Goal: Task Accomplishment & Management: Use online tool/utility

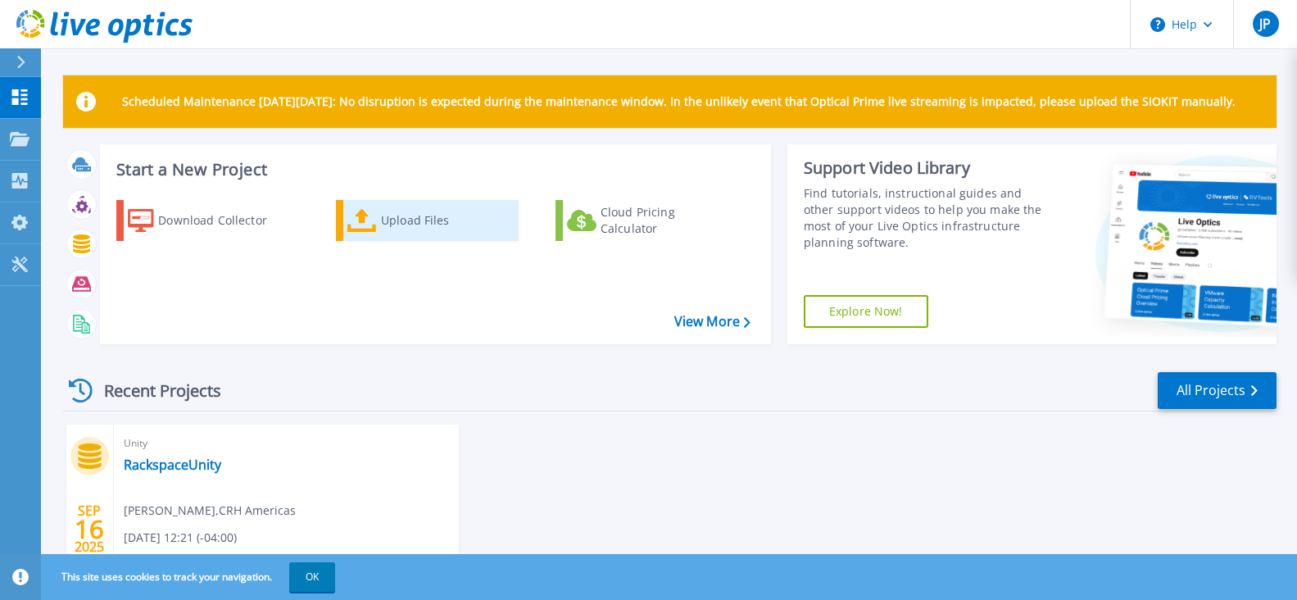
click at [435, 224] on div "Upload Files" at bounding box center [446, 220] width 131 height 33
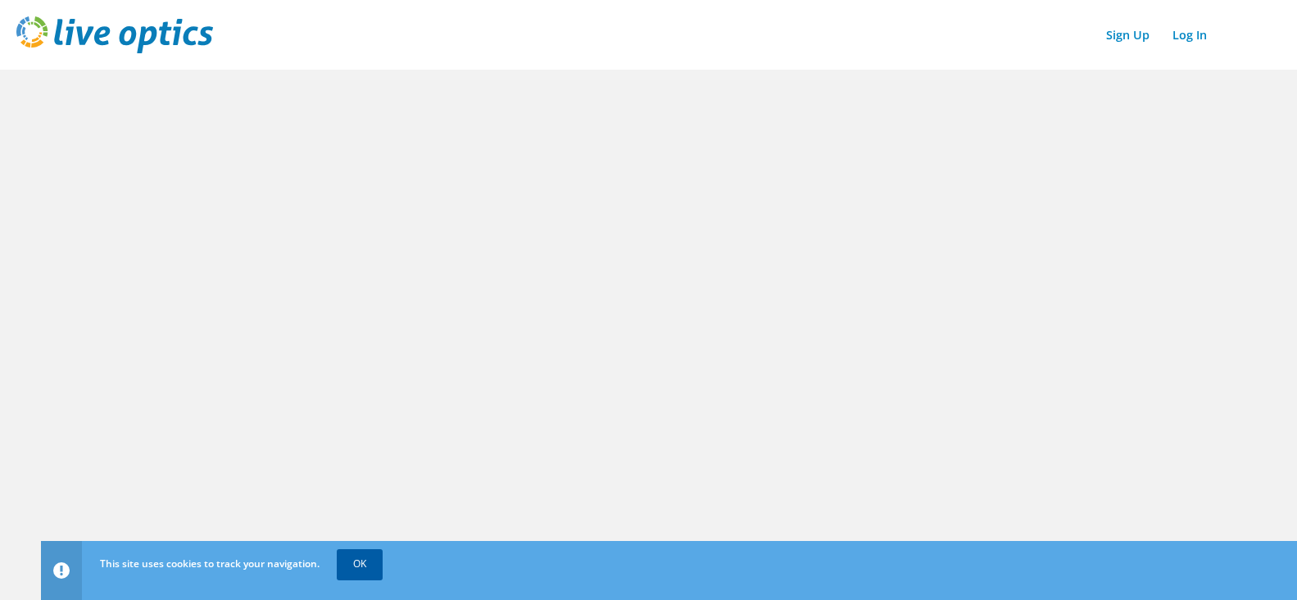
click at [363, 564] on link "OK" at bounding box center [360, 563] width 46 height 29
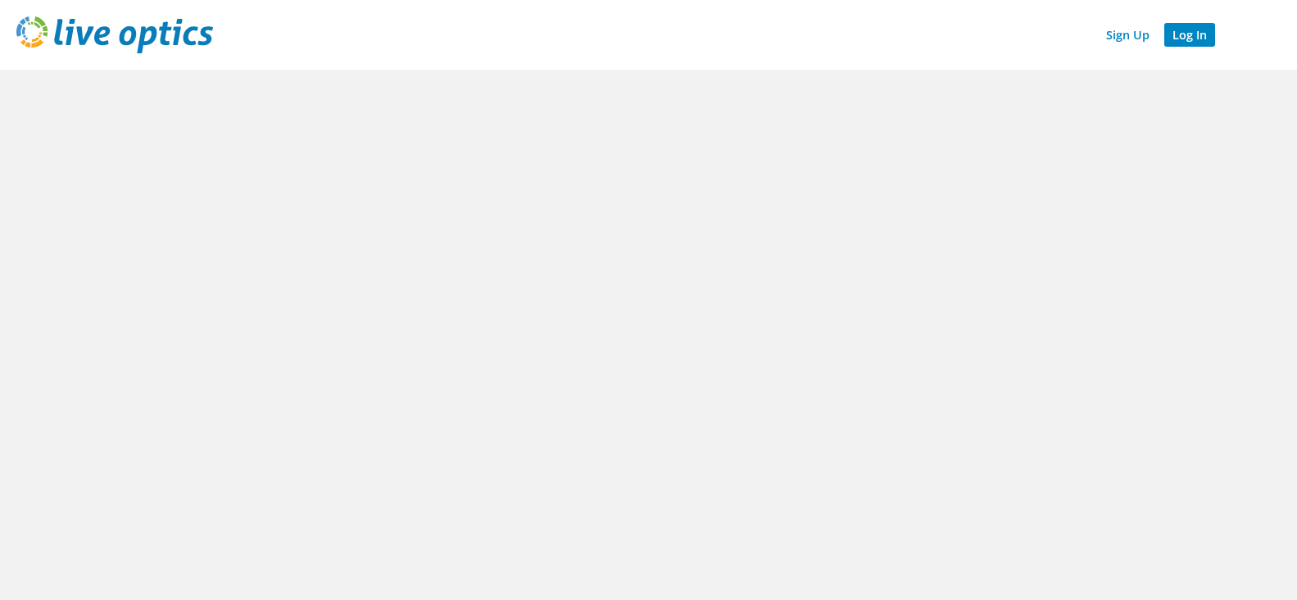
click at [1186, 39] on link "Log In" at bounding box center [1189, 35] width 51 height 24
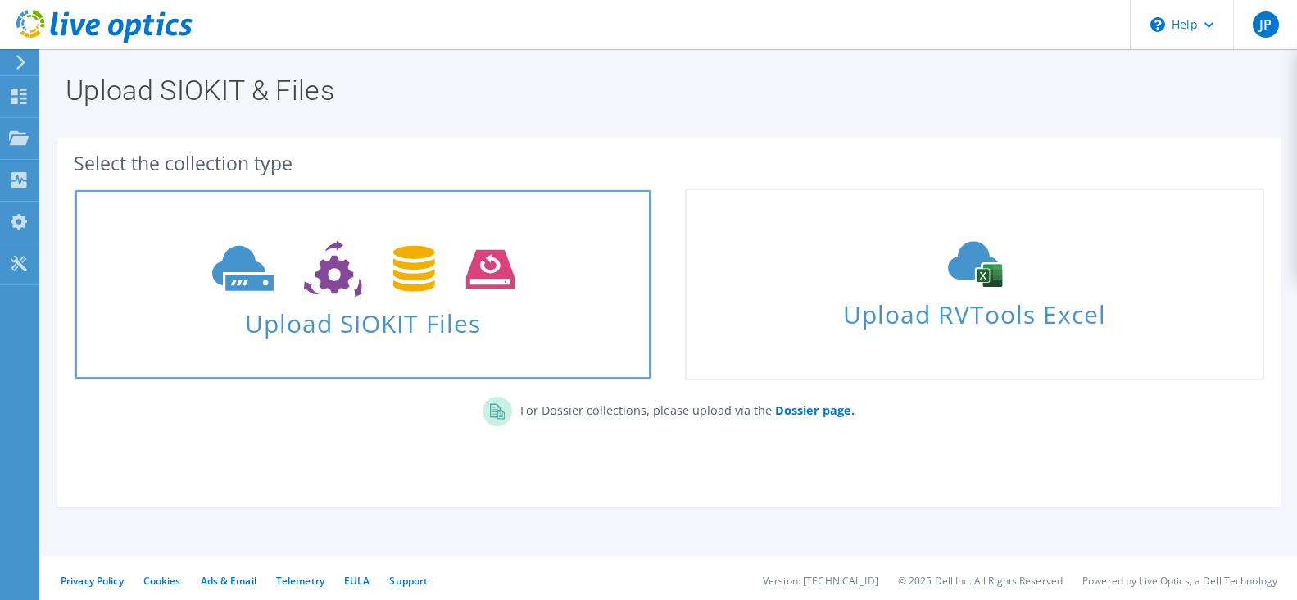
click at [417, 329] on span "Upload SIOKIT Files" at bounding box center [362, 318] width 575 height 35
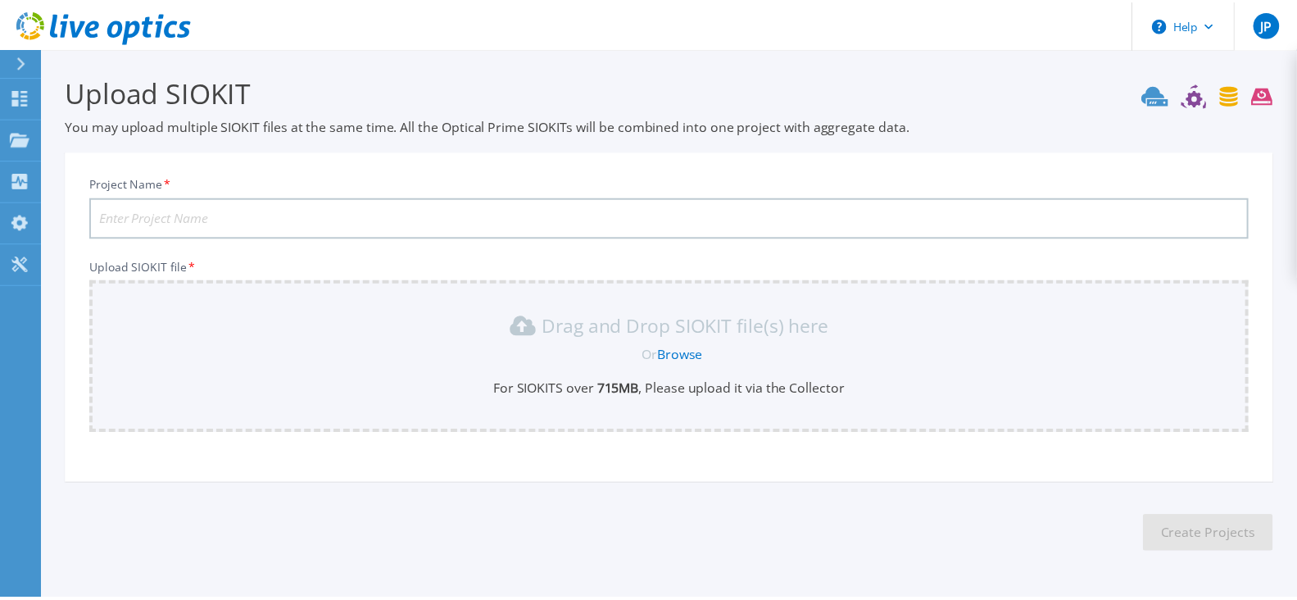
scroll to position [53, 0]
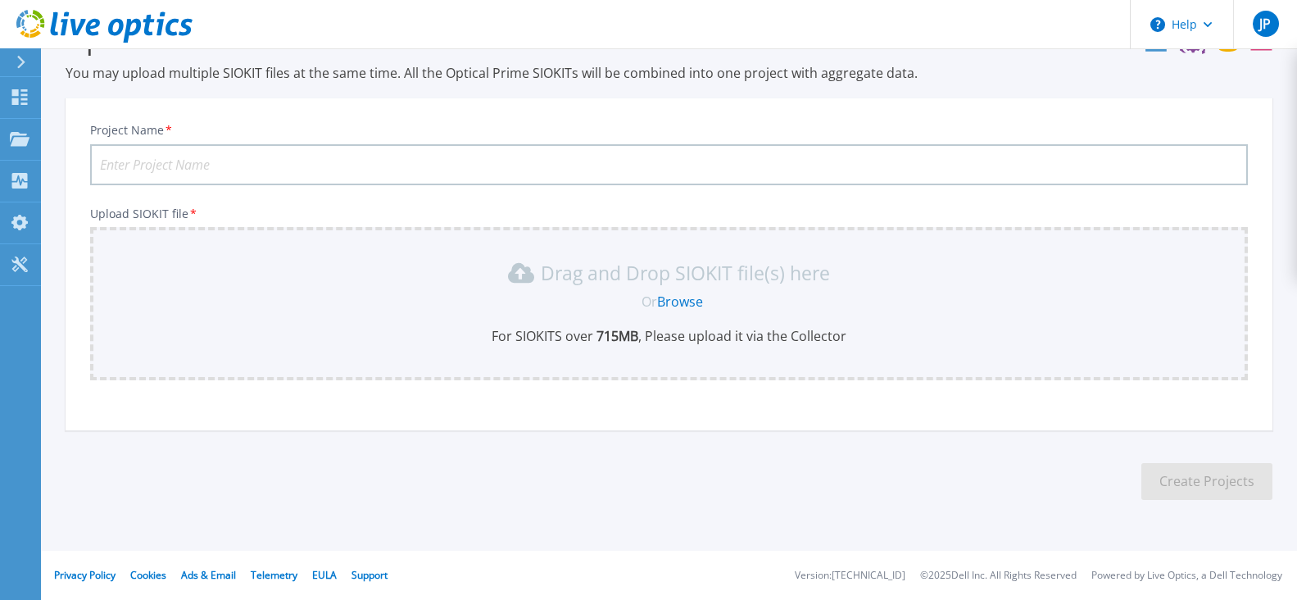
click at [674, 302] on link "Browse" at bounding box center [680, 301] width 46 height 18
click at [55, 140] on p "Projects" at bounding box center [64, 140] width 43 height 43
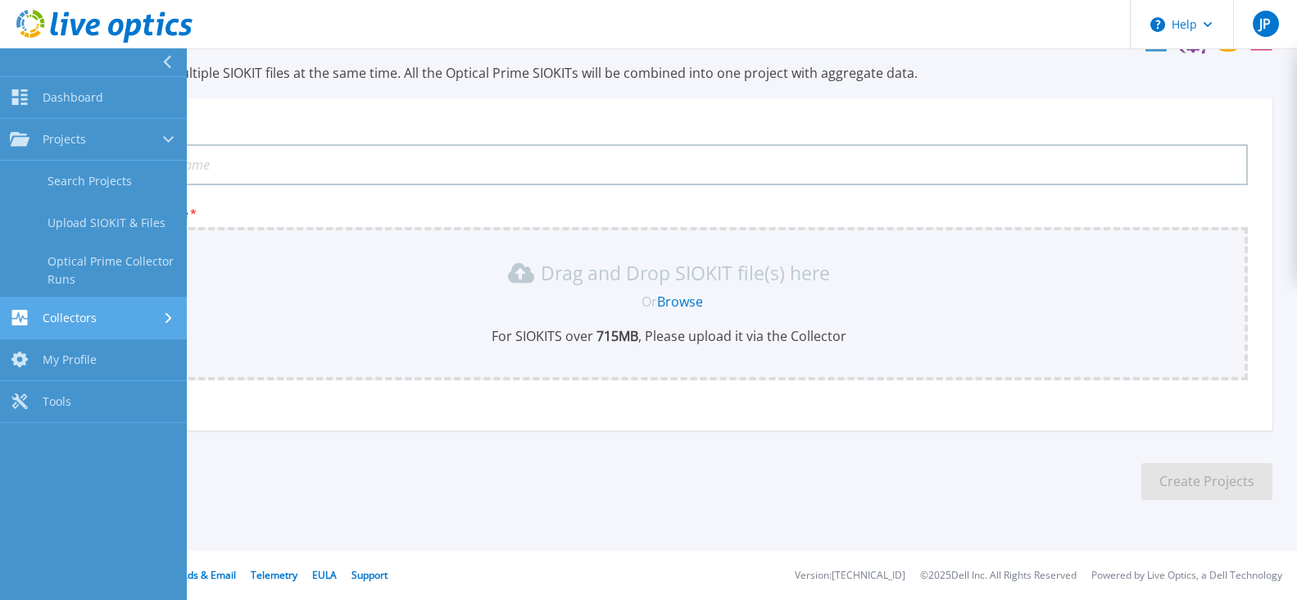
click at [117, 315] on div "Collectors" at bounding box center [93, 318] width 167 height 16
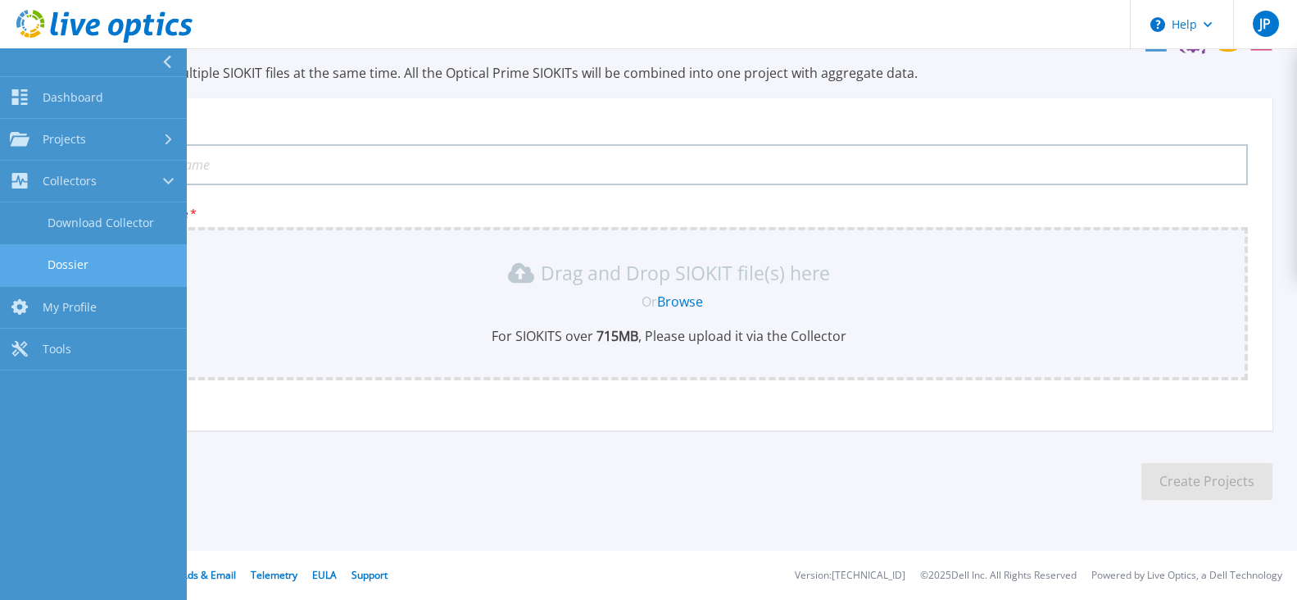
click at [120, 262] on link "Dossier" at bounding box center [93, 265] width 187 height 42
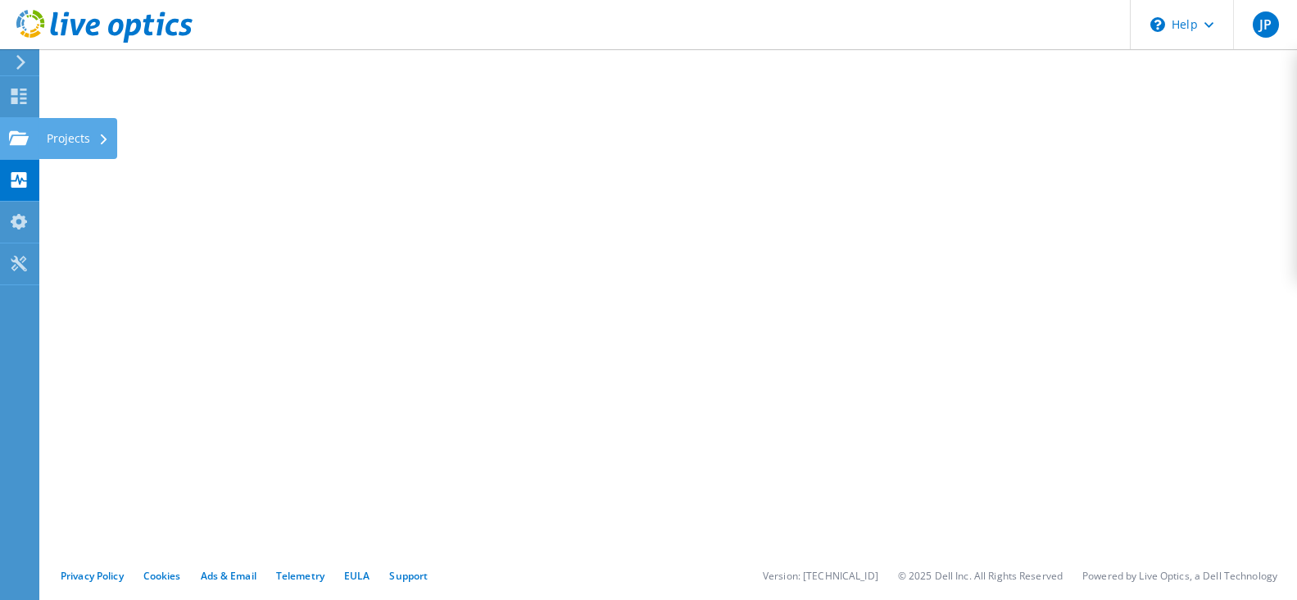
click at [25, 146] on div at bounding box center [19, 140] width 20 height 18
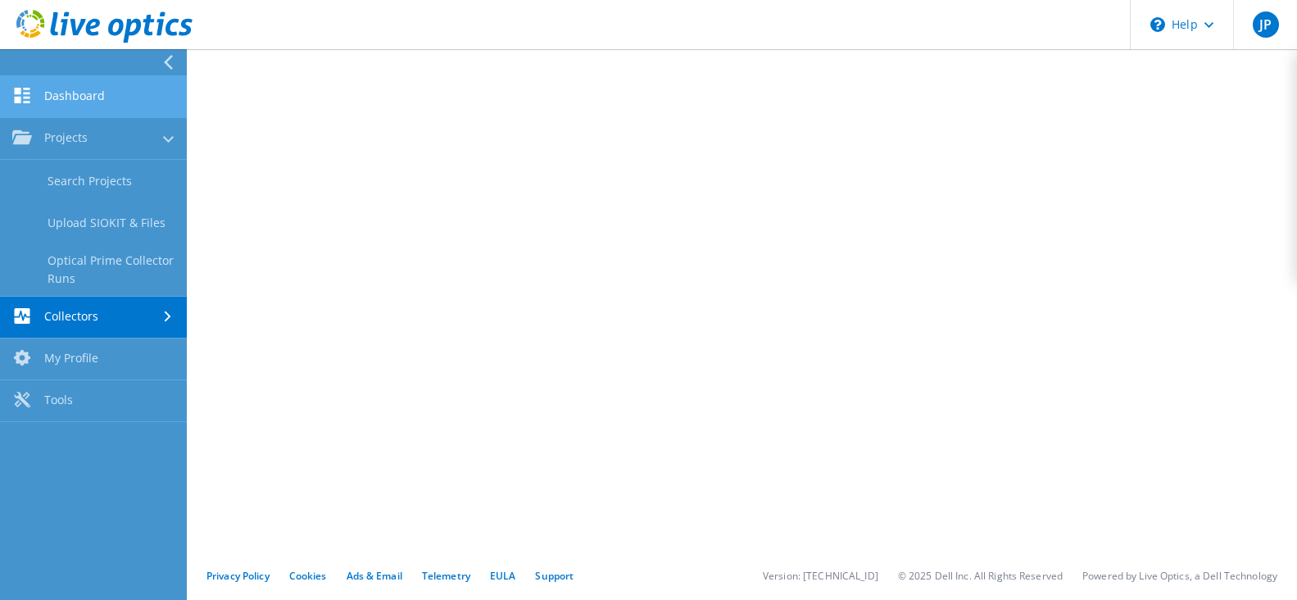
click at [110, 102] on link "Dashboard" at bounding box center [93, 97] width 187 height 42
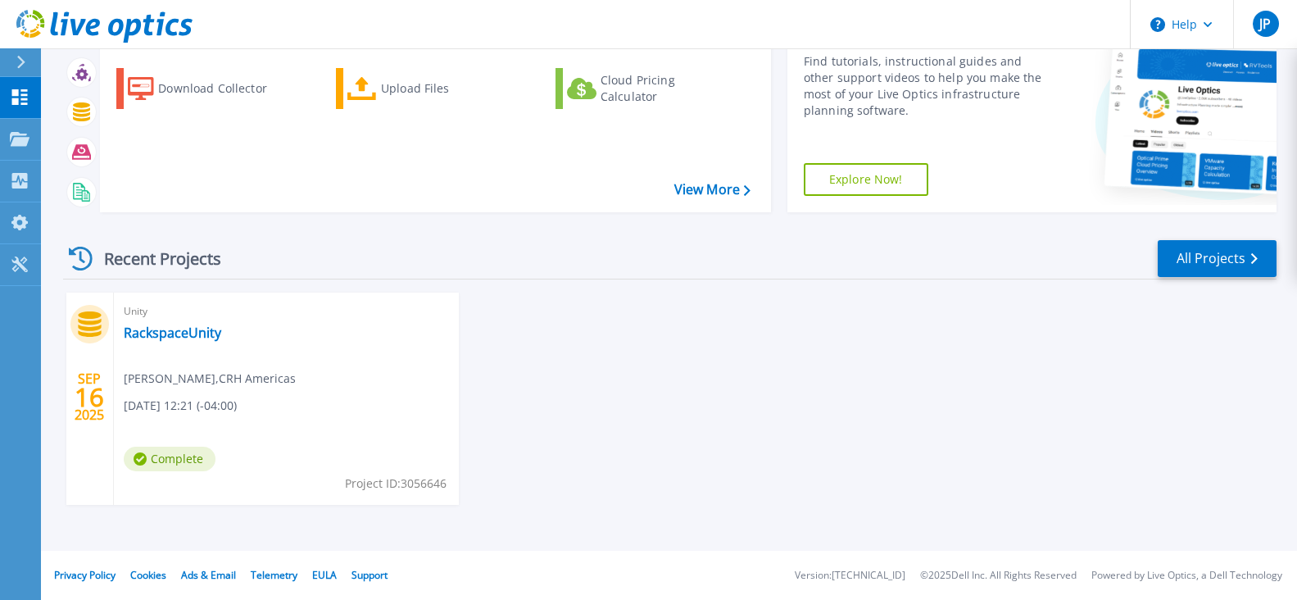
scroll to position [50, 0]
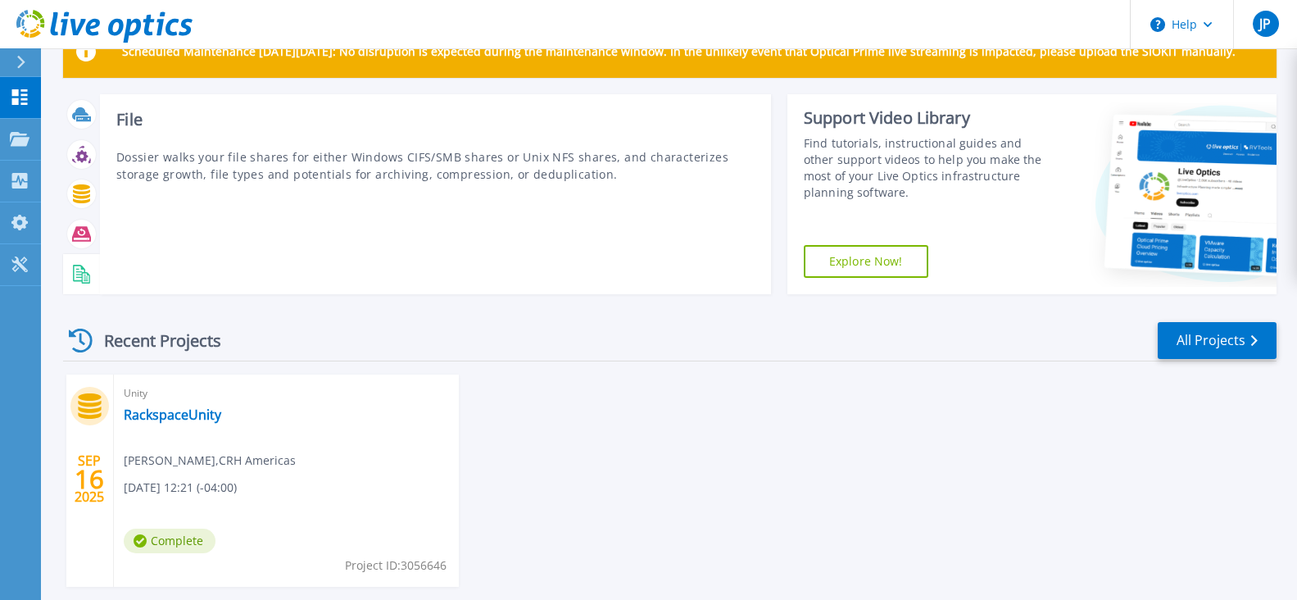
click at [79, 284] on div at bounding box center [81, 274] width 29 height 29
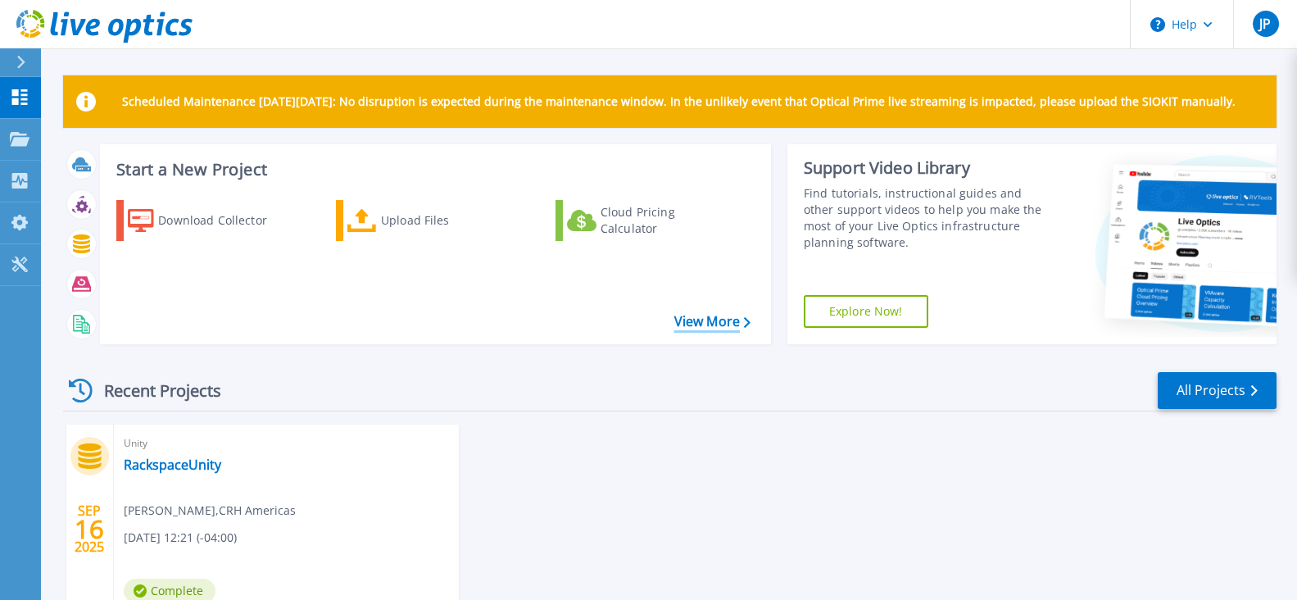
click at [712, 327] on link "View More" at bounding box center [712, 322] width 76 height 16
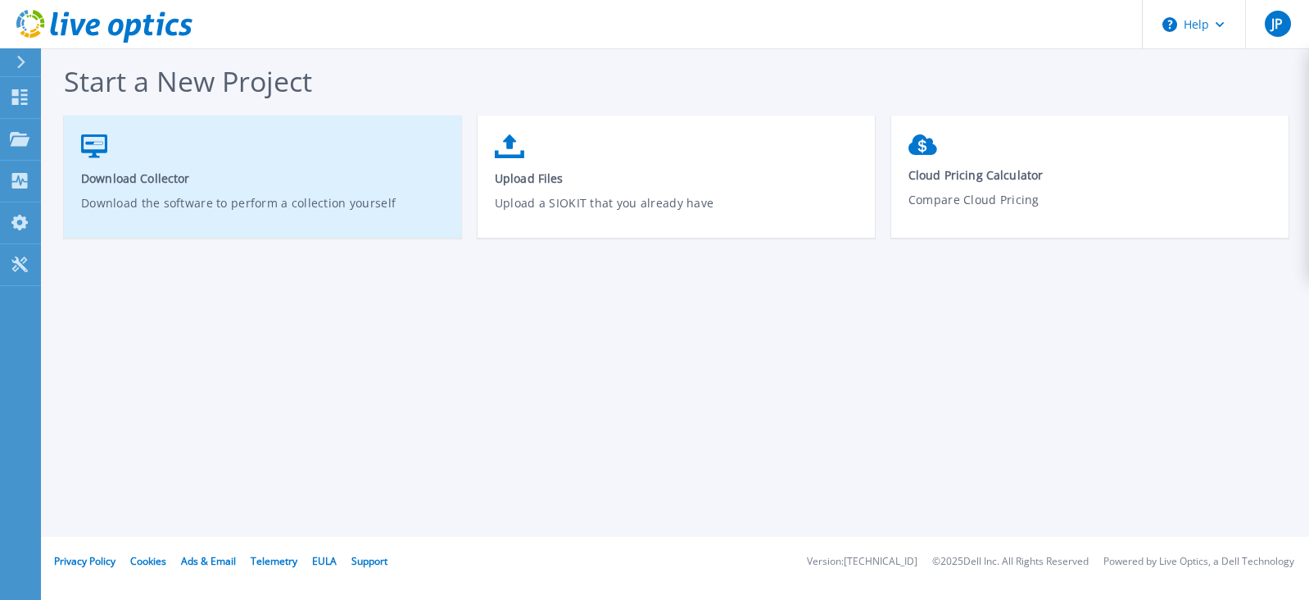
click at [201, 217] on p "Download the software to perform a collection yourself" at bounding box center [263, 213] width 364 height 38
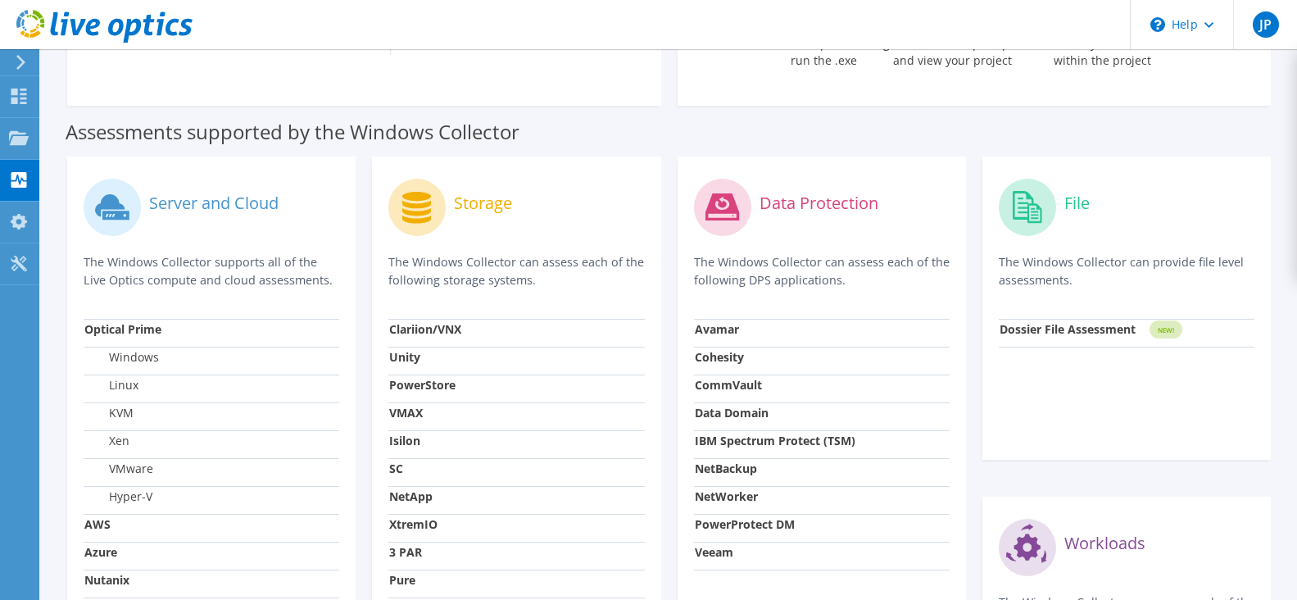
scroll to position [574, 0]
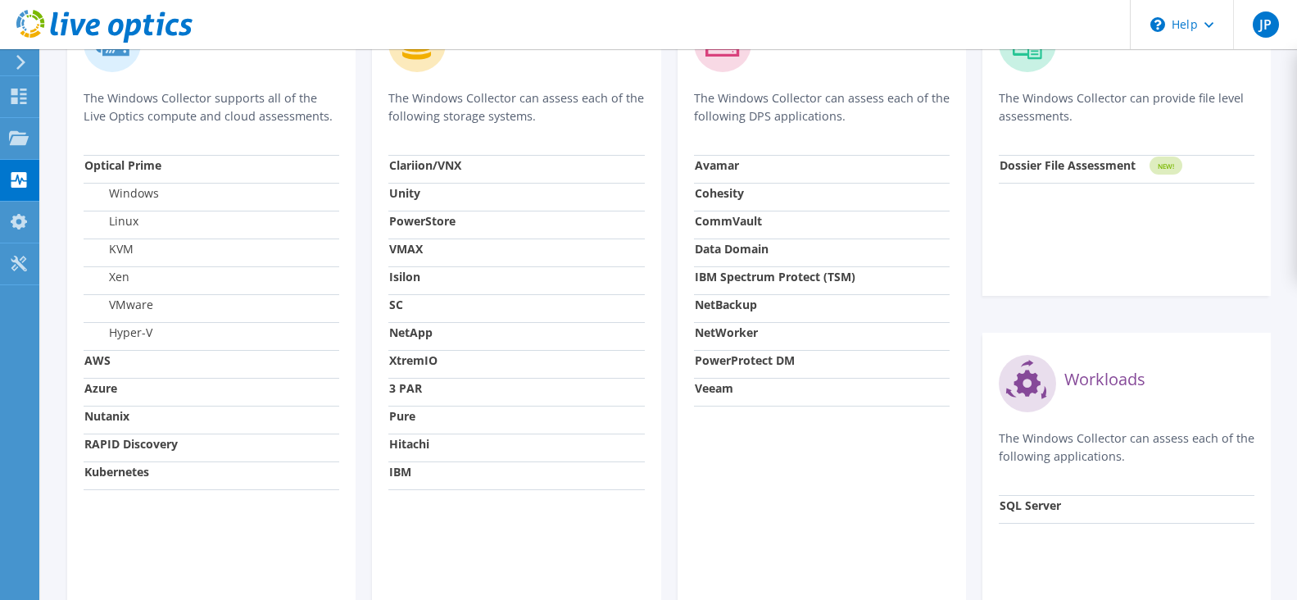
click at [1062, 130] on div "File The Windows Collector can provide file level assessments." at bounding box center [1127, 82] width 256 height 146
click at [1091, 161] on strong "Dossier File Assessment" at bounding box center [1068, 165] width 136 height 16
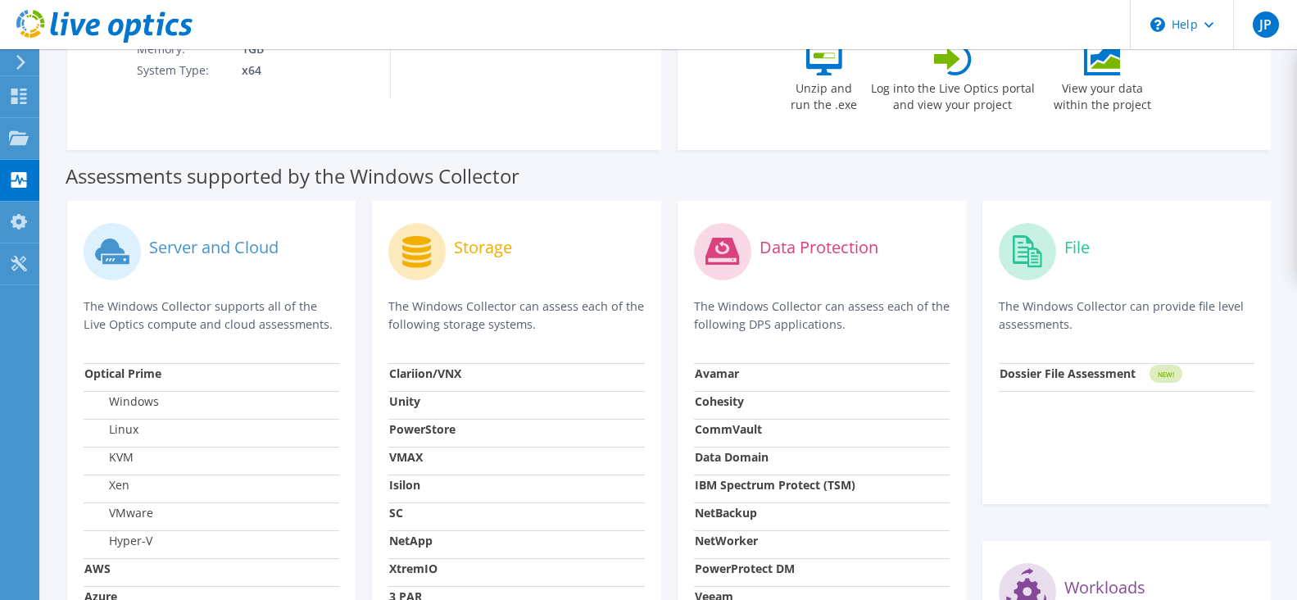
scroll to position [202, 0]
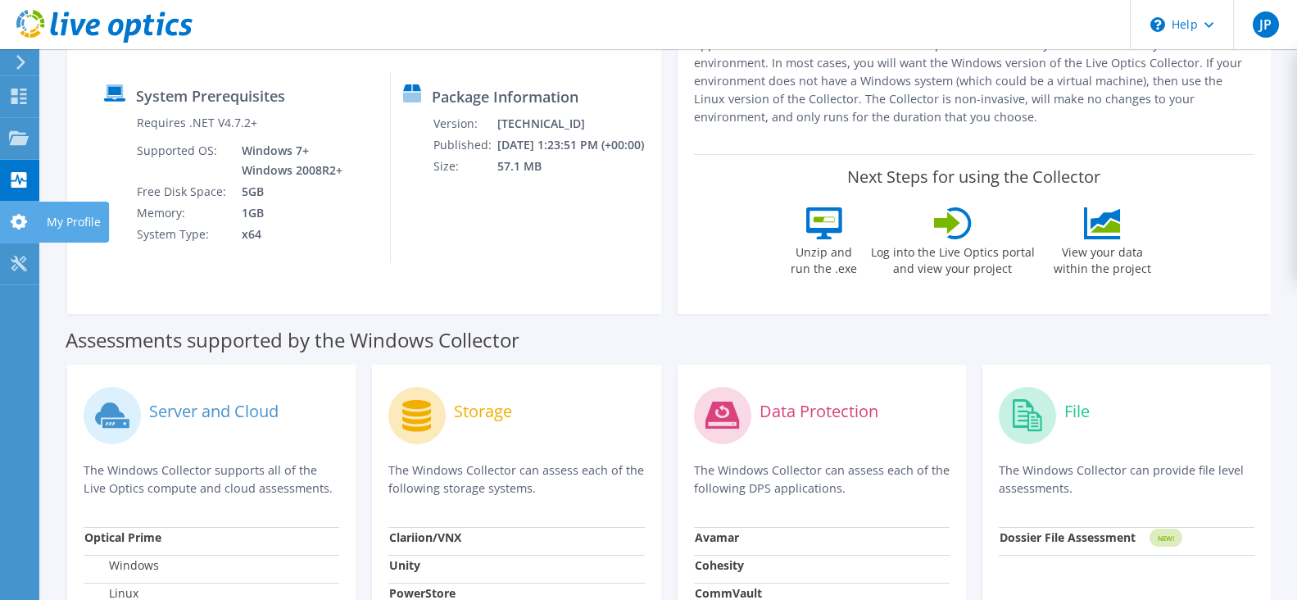
click at [17, 221] on icon at bounding box center [19, 222] width 20 height 16
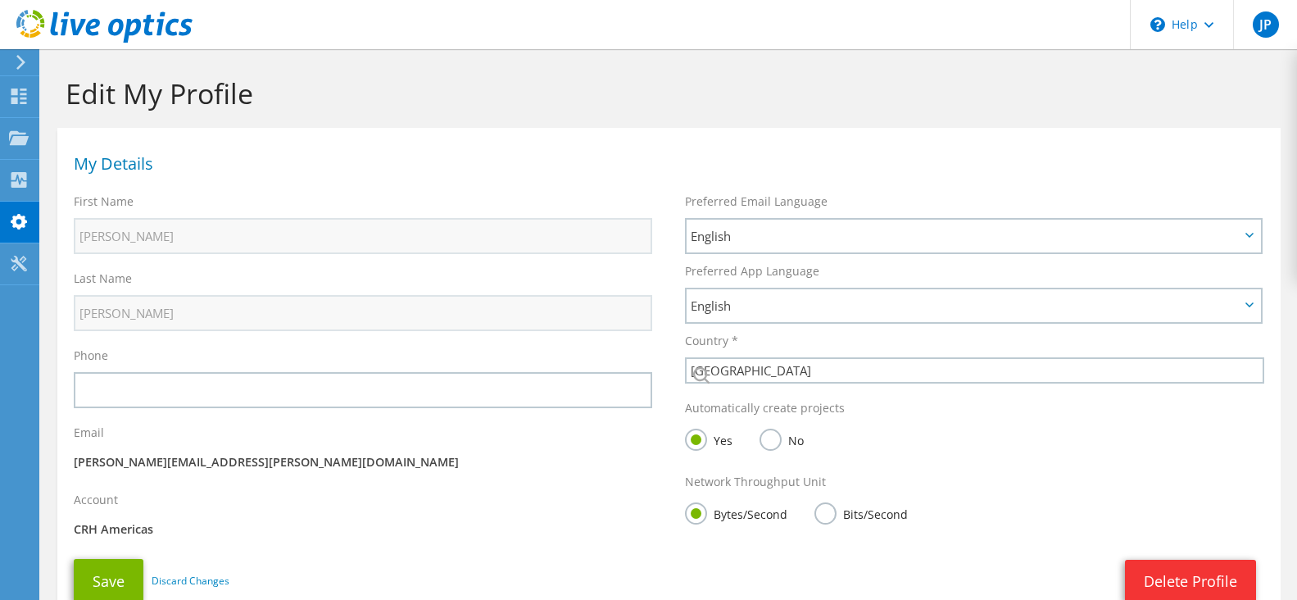
select select "224"
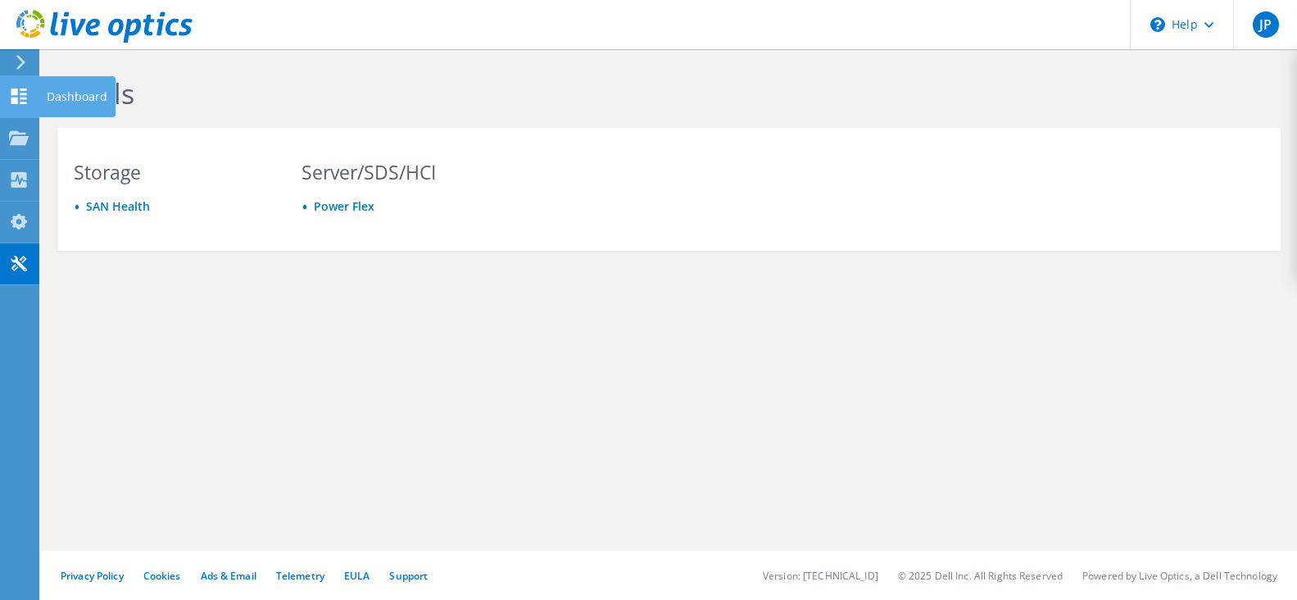
click at [20, 95] on icon at bounding box center [19, 96] width 20 height 16
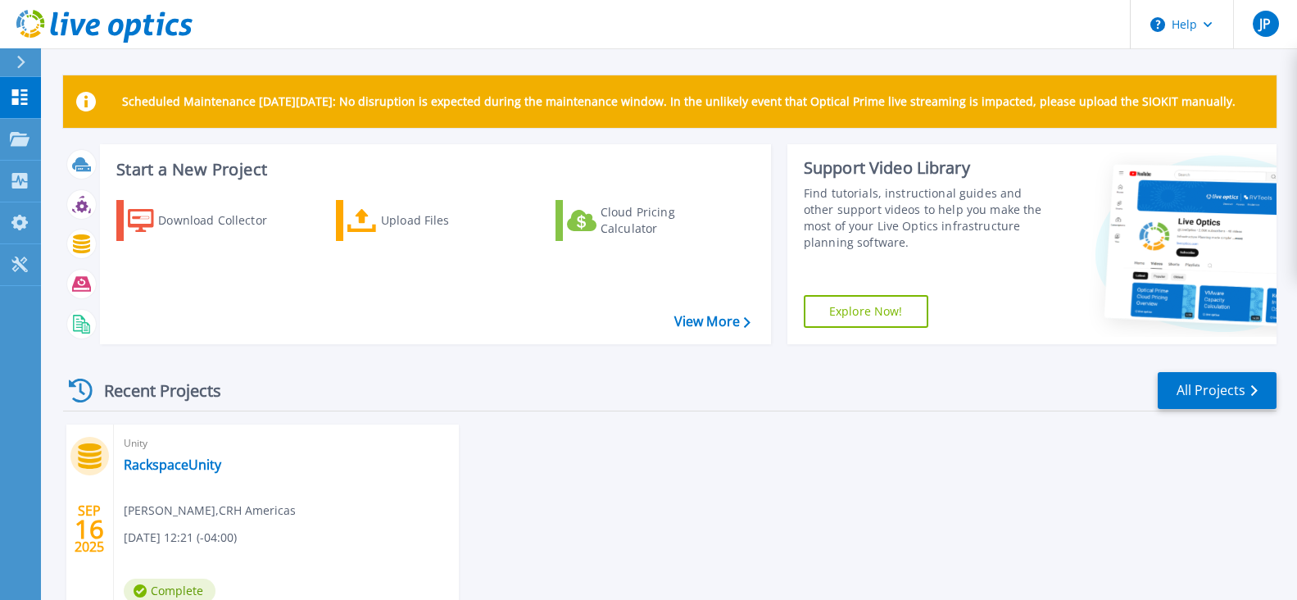
scroll to position [82, 0]
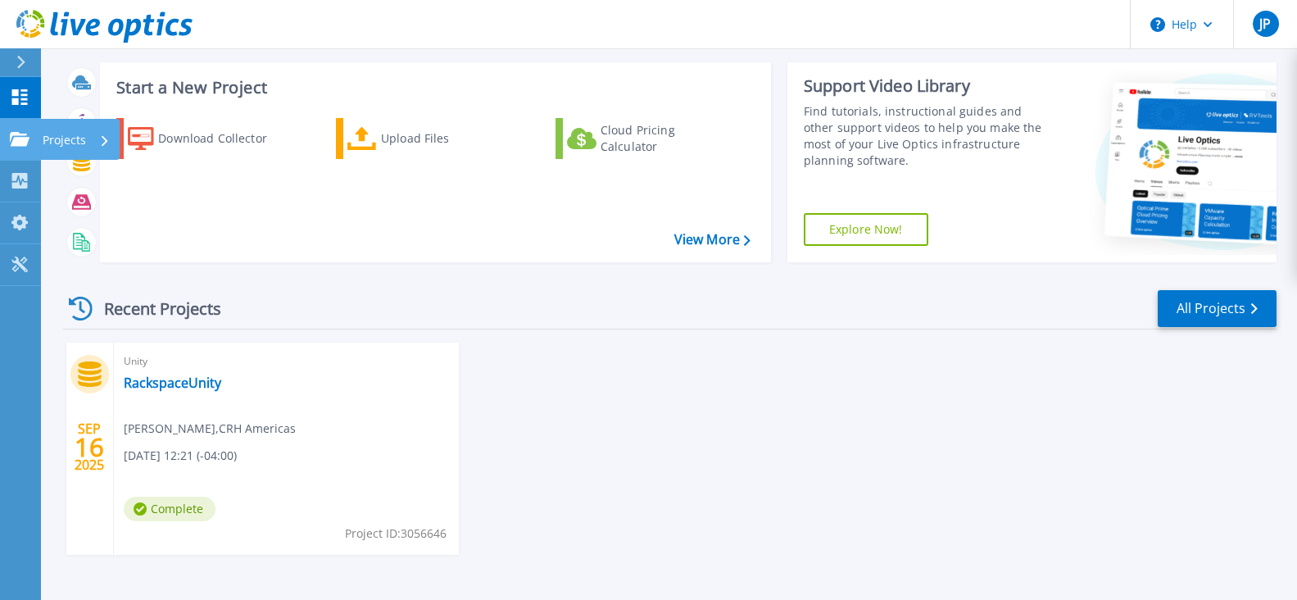
click at [102, 138] on icon at bounding box center [105, 140] width 7 height 11
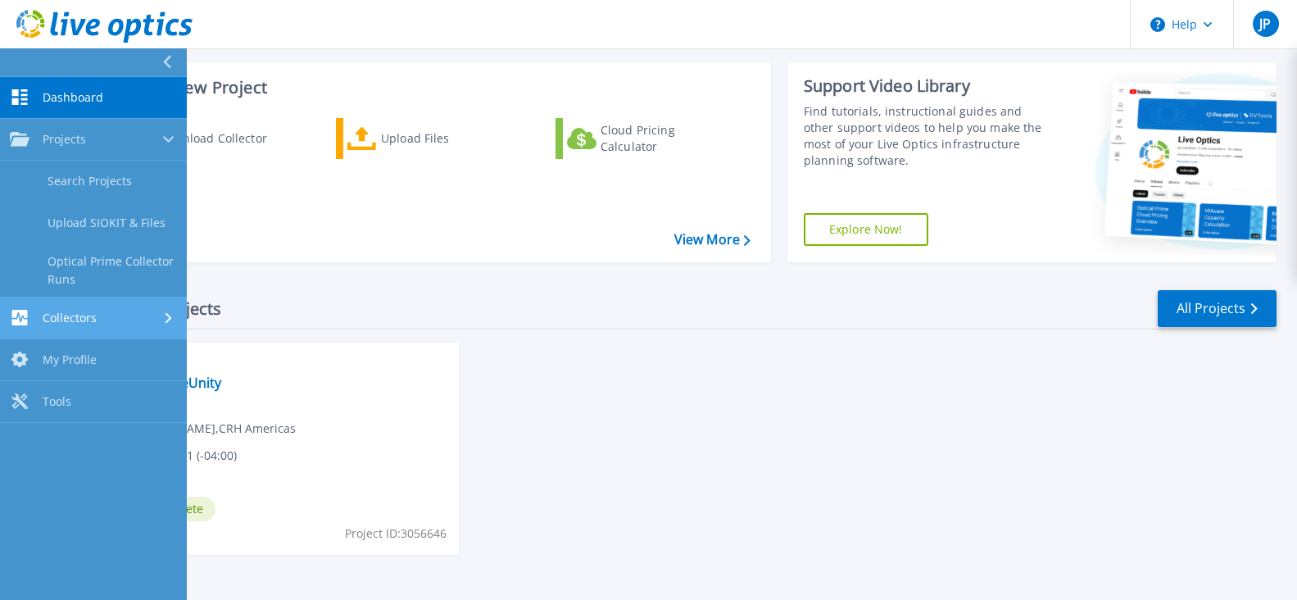
click at [103, 320] on div "Collectors" at bounding box center [93, 318] width 167 height 16
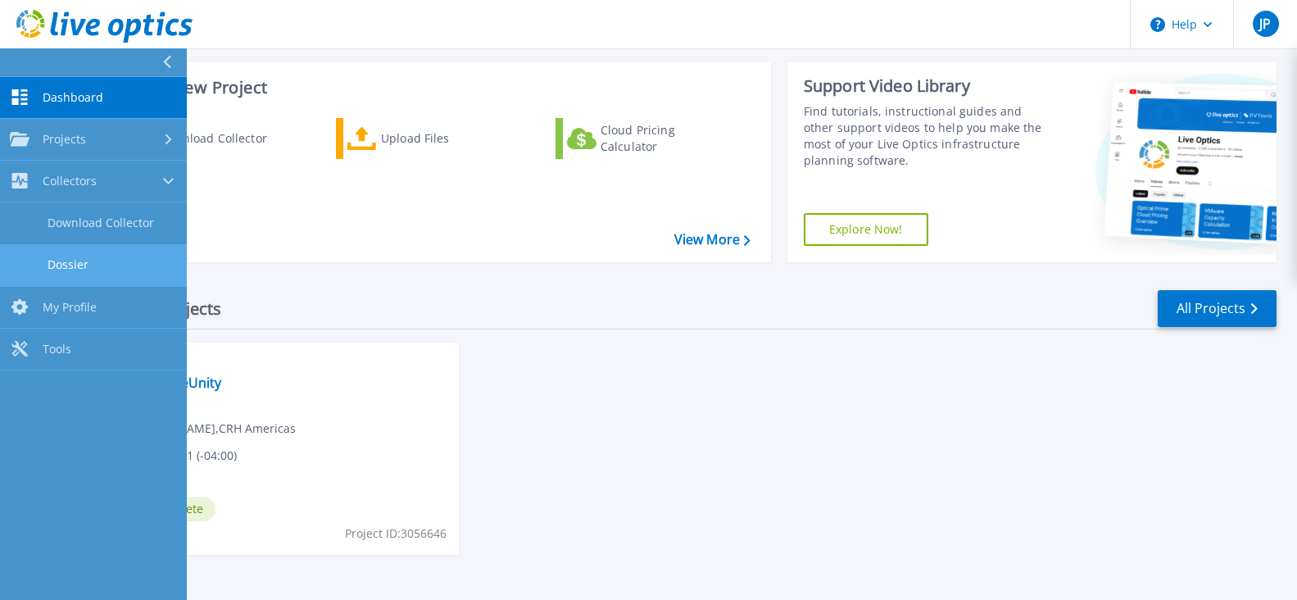
click at [95, 262] on link "Dossier" at bounding box center [93, 265] width 187 height 42
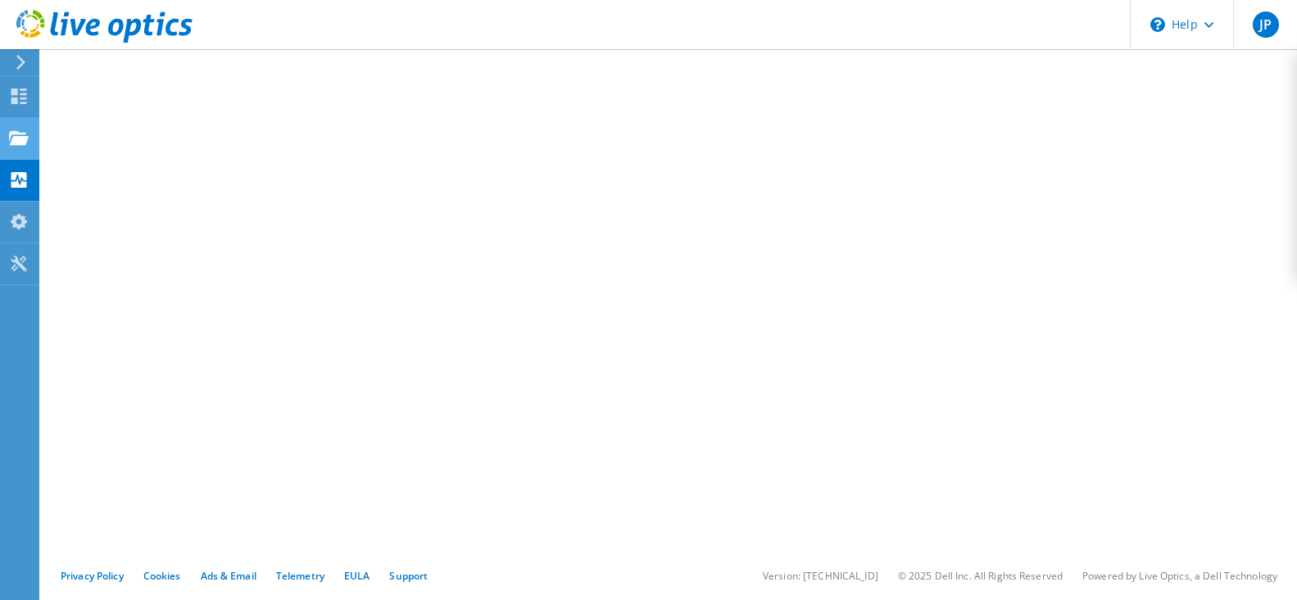
click at [25, 134] on icon at bounding box center [19, 138] width 20 height 16
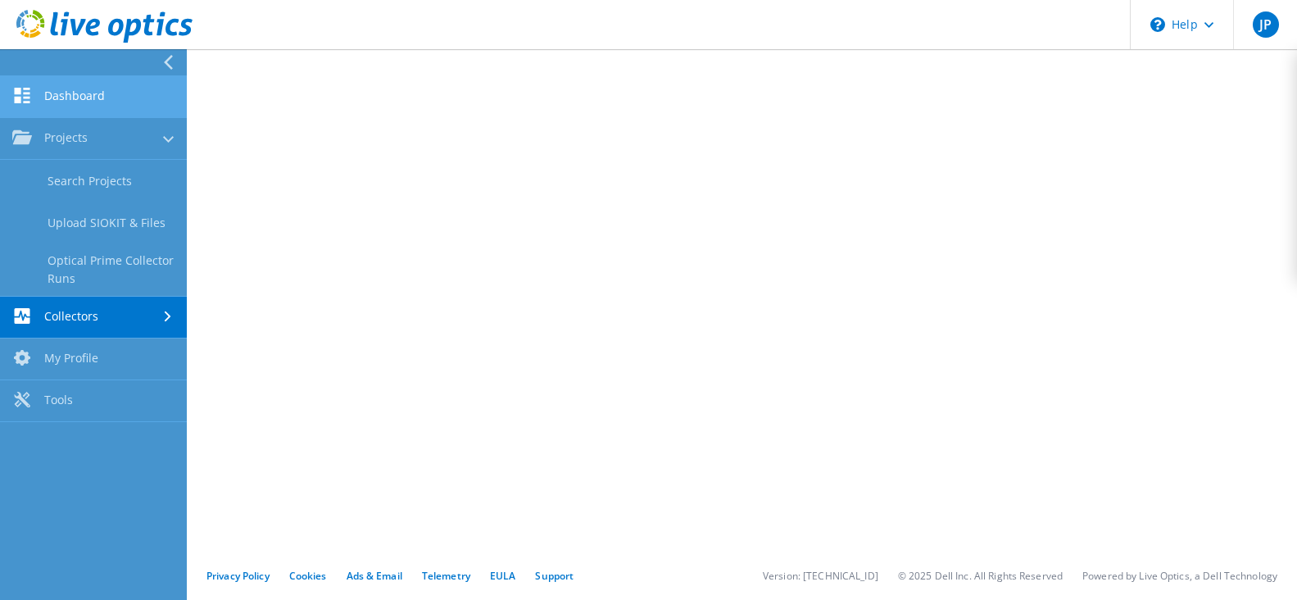
click at [97, 96] on link "Dashboard" at bounding box center [93, 97] width 187 height 42
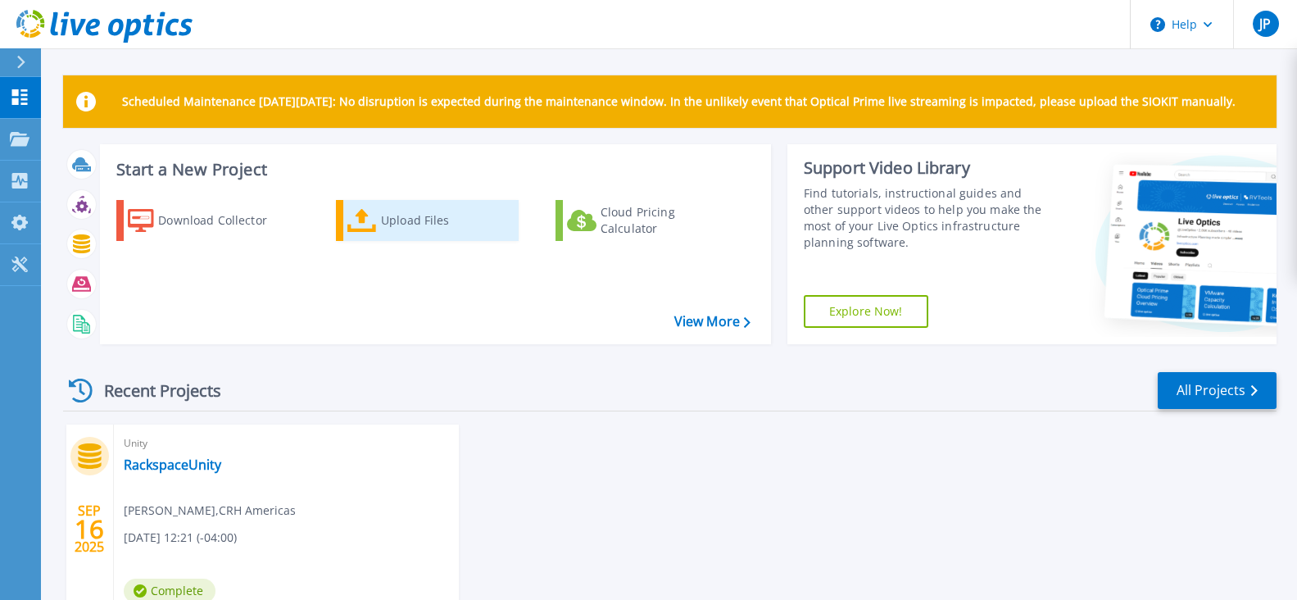
click at [433, 229] on div "Upload Files" at bounding box center [446, 220] width 131 height 33
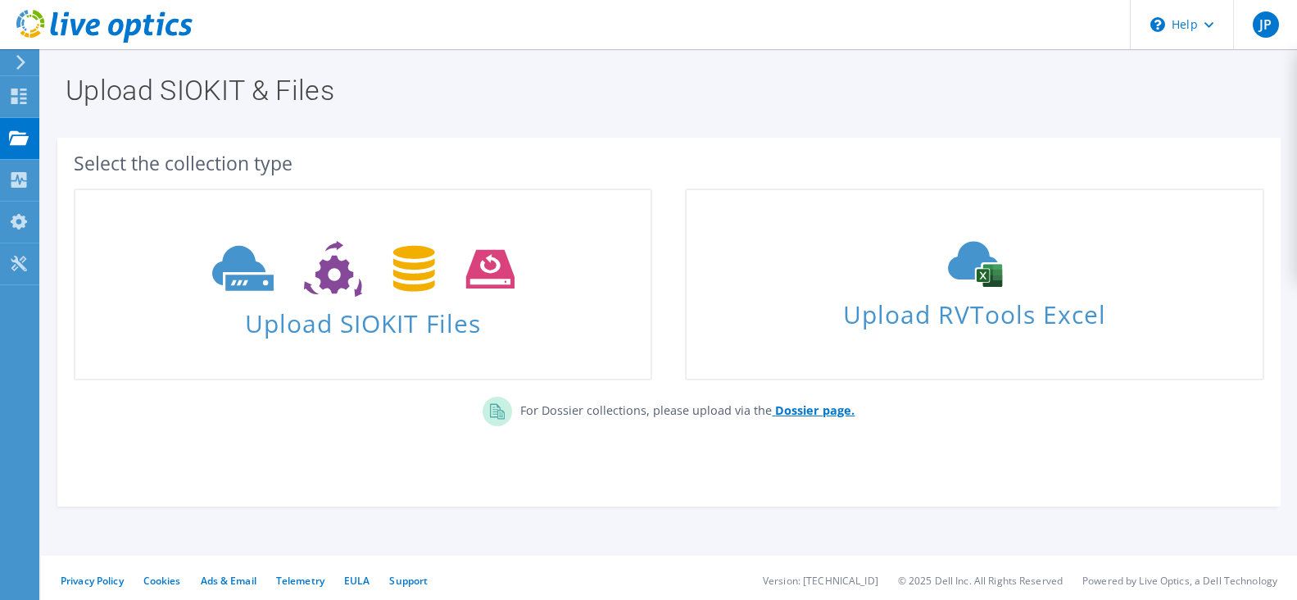
click at [814, 415] on b "Dossier page." at bounding box center [814, 410] width 79 height 16
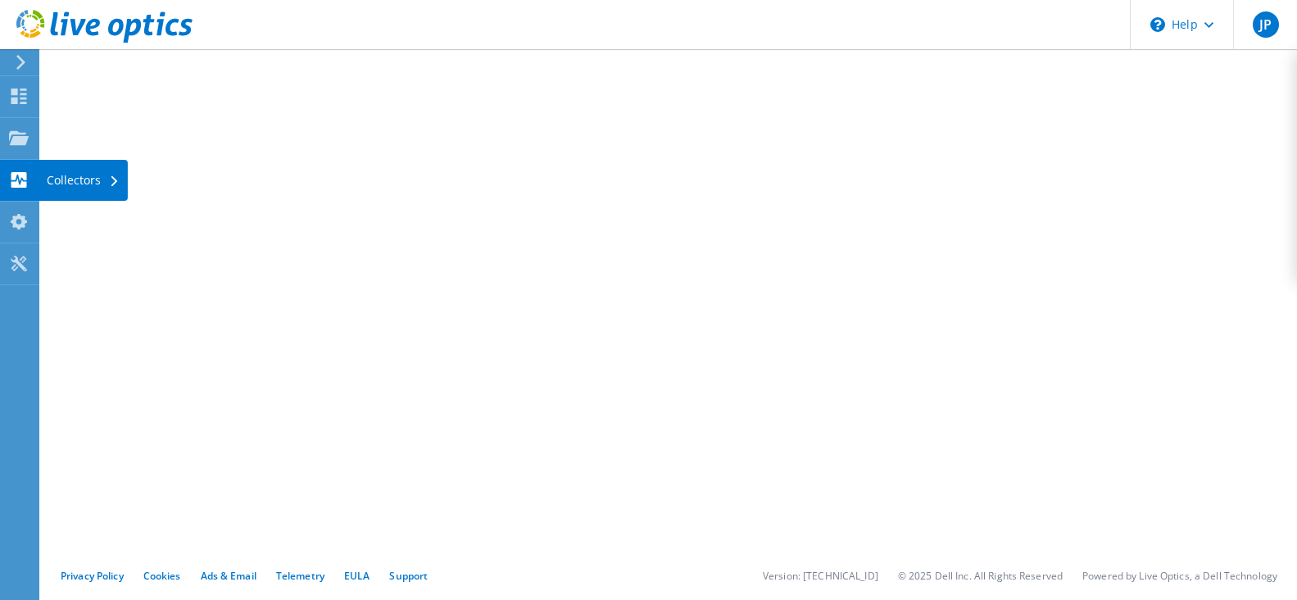
click at [21, 185] on use at bounding box center [19, 180] width 16 height 16
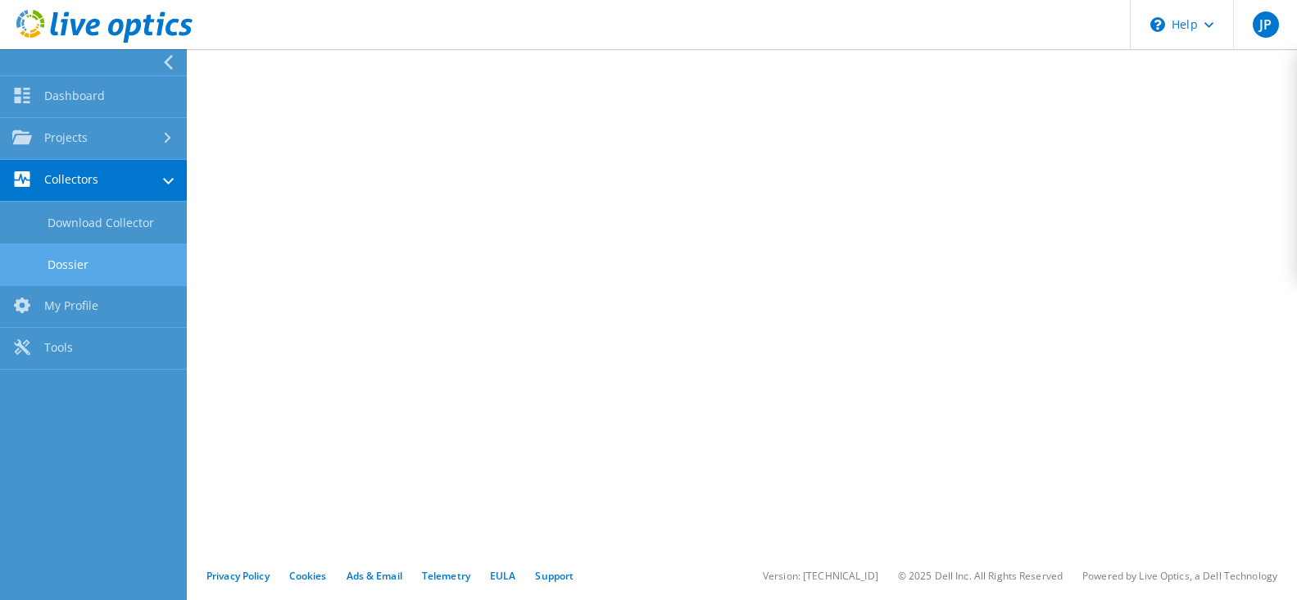
click at [89, 266] on link "Dossier" at bounding box center [93, 264] width 187 height 42
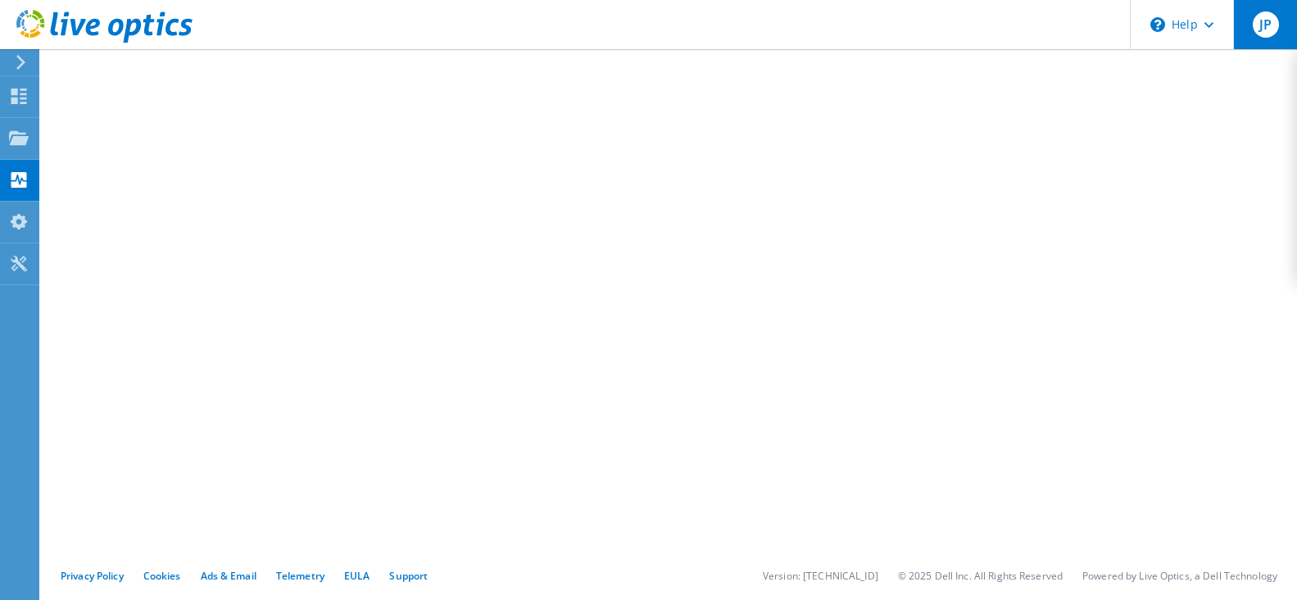
click at [1265, 23] on span "JP" at bounding box center [1266, 24] width 26 height 26
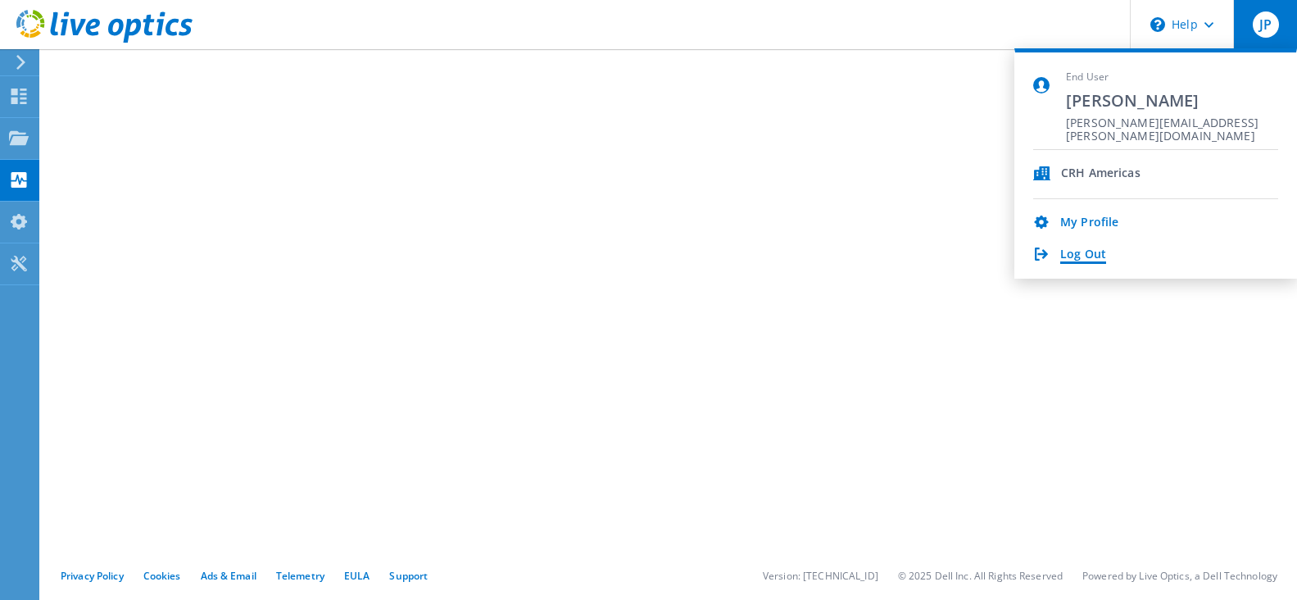
click at [1070, 259] on link "Log Out" at bounding box center [1083, 255] width 46 height 16
